Goal: Find specific page/section: Find specific page/section

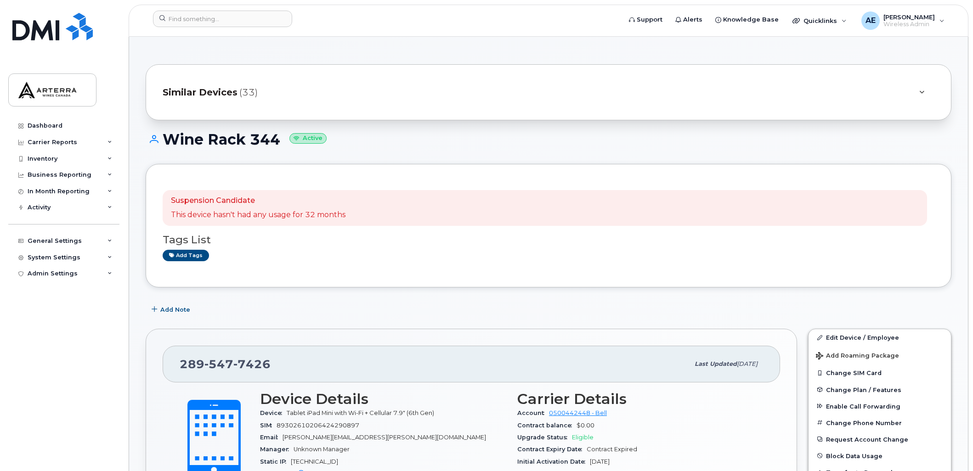
scroll to position [58, 0]
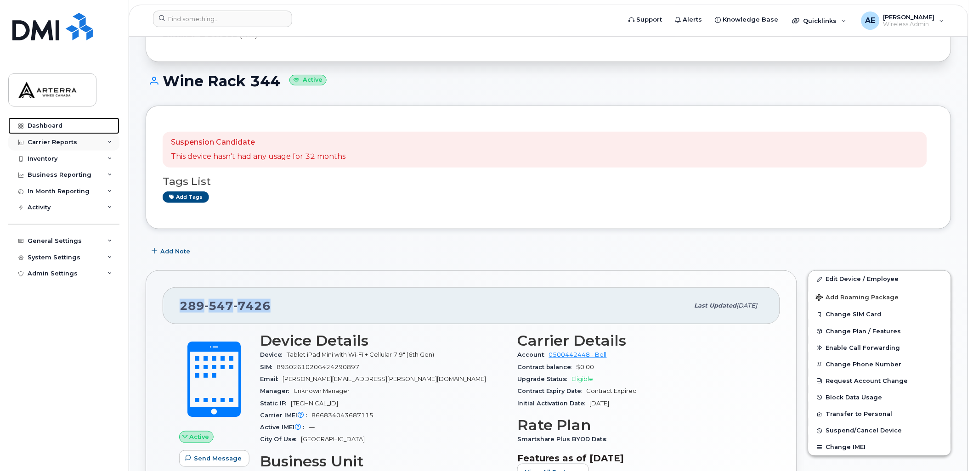
drag, startPoint x: 47, startPoint y: 125, endPoint x: 81, endPoint y: 140, distance: 37.0
click at [47, 125] on div "Dashboard" at bounding box center [45, 125] width 35 height 7
click at [49, 123] on div "Dashboard" at bounding box center [45, 125] width 35 height 7
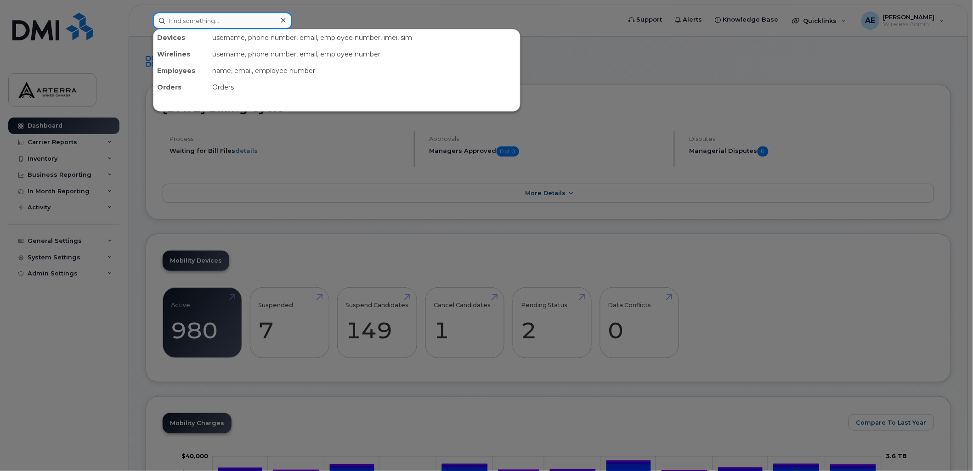
paste input "Yanick Fiset"
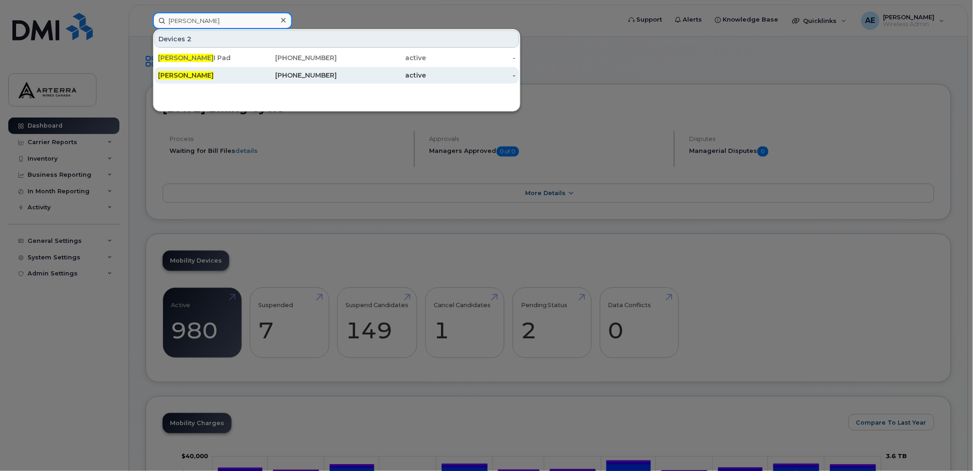
type input "Yanick Fiset"
click at [187, 76] on span "Yanick Fiset" at bounding box center [186, 75] width 56 height 8
